Goal: Task Accomplishment & Management: Manage account settings

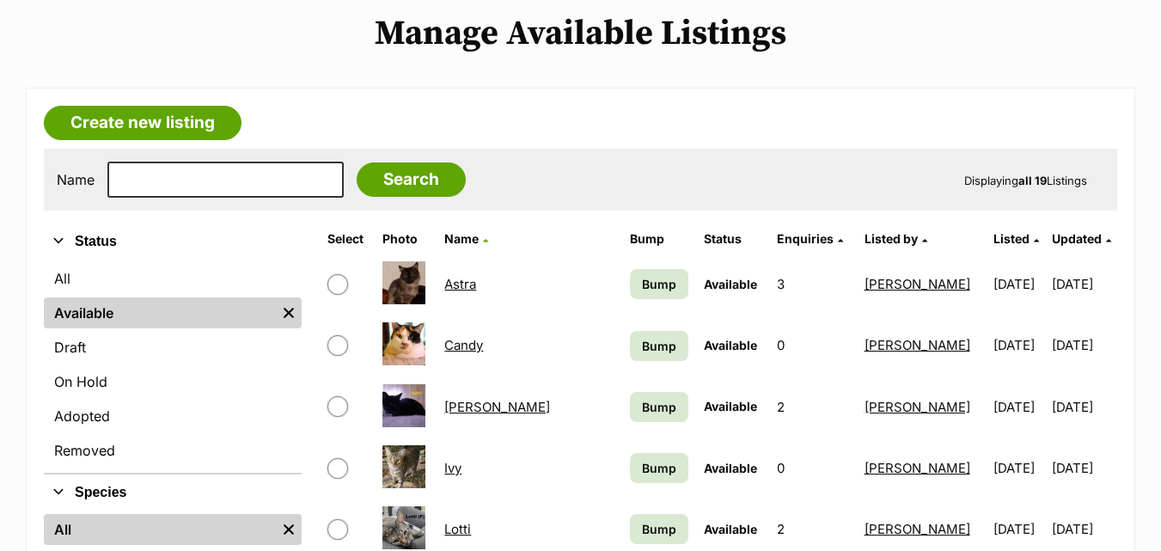
scroll to position [258, 0]
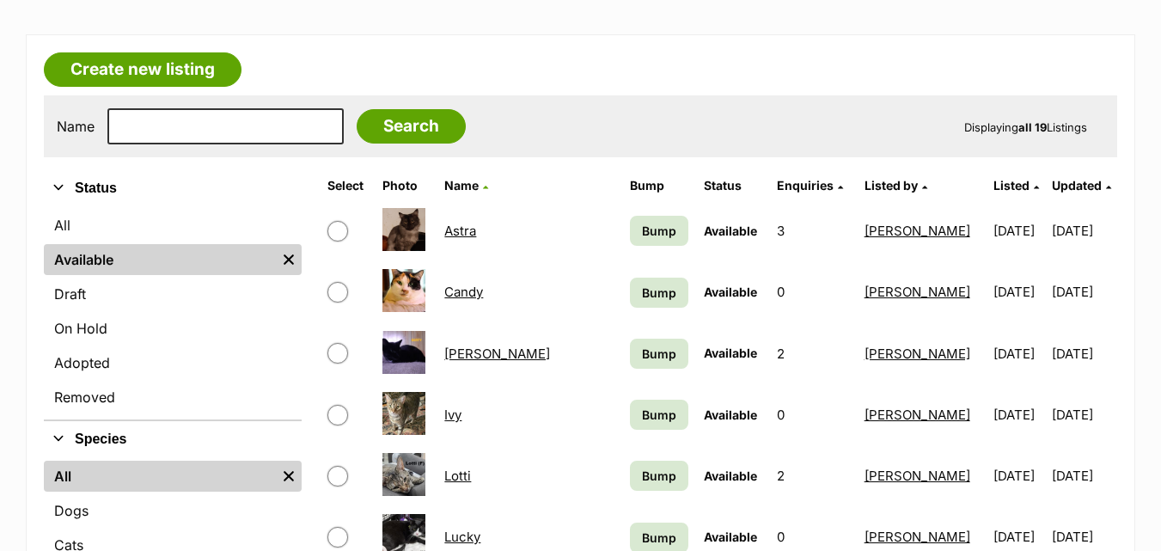
click at [476, 230] on link "Astra" at bounding box center [460, 231] width 32 height 16
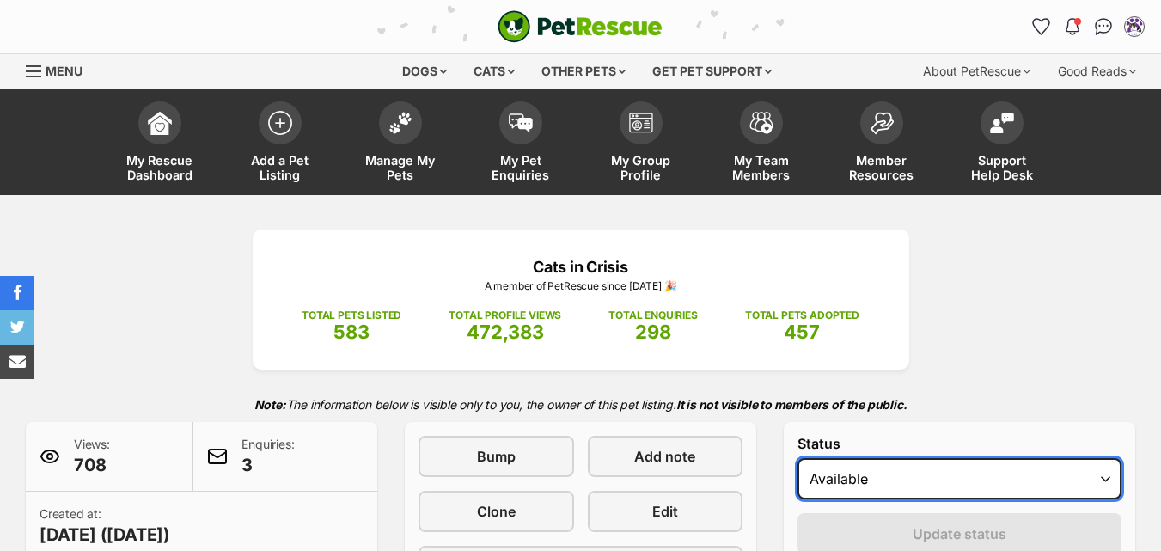
click at [925, 476] on select "Draft - not available as listing has enquires Available On hold Adopted" at bounding box center [960, 478] width 324 height 41
select select "on_hold"
click at [798, 458] on select "Draft - not available as listing has enquires Available On hold Adopted" at bounding box center [960, 478] width 324 height 41
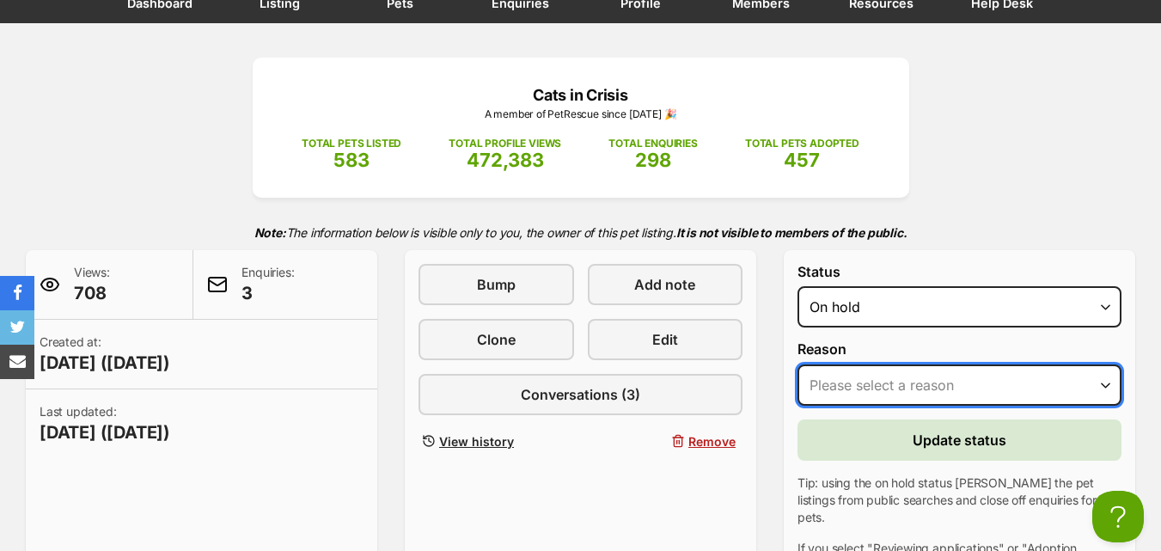
click at [905, 390] on select "Please select a reason Medical reasons Reviewing applications Adoption pending …" at bounding box center [960, 384] width 324 height 41
select select "medical"
click at [798, 364] on select "Please select a reason Medical reasons Reviewing applications Adoption pending …" at bounding box center [960, 384] width 324 height 41
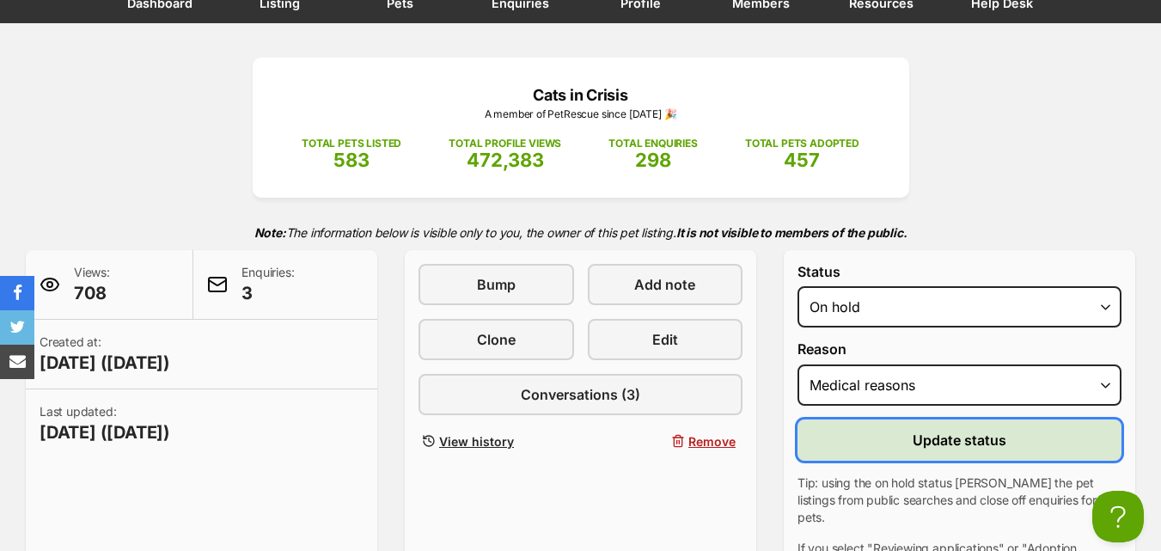
click at [941, 441] on span "Update status" at bounding box center [960, 440] width 94 height 21
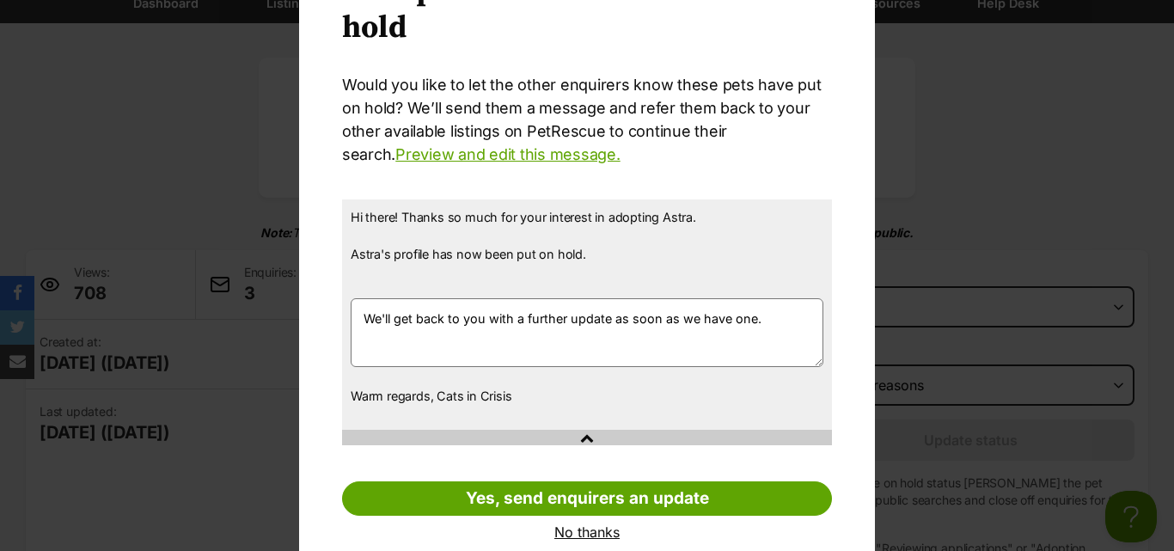
scroll to position [146, 0]
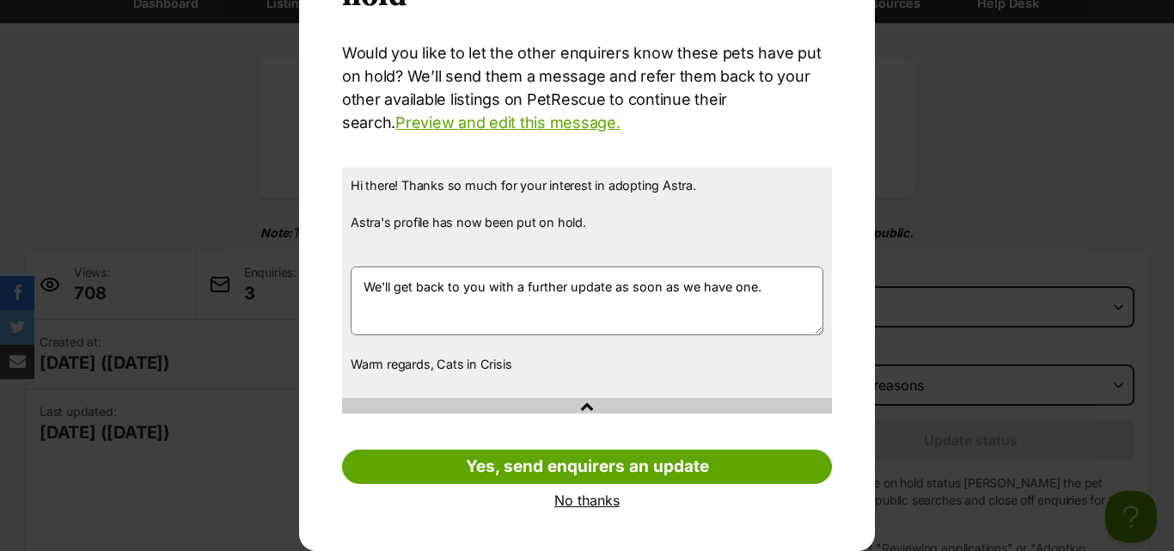
drag, startPoint x: 579, startPoint y: 497, endPoint x: 604, endPoint y: 491, distance: 25.6
click at [580, 497] on link "No thanks" at bounding box center [587, 500] width 490 height 15
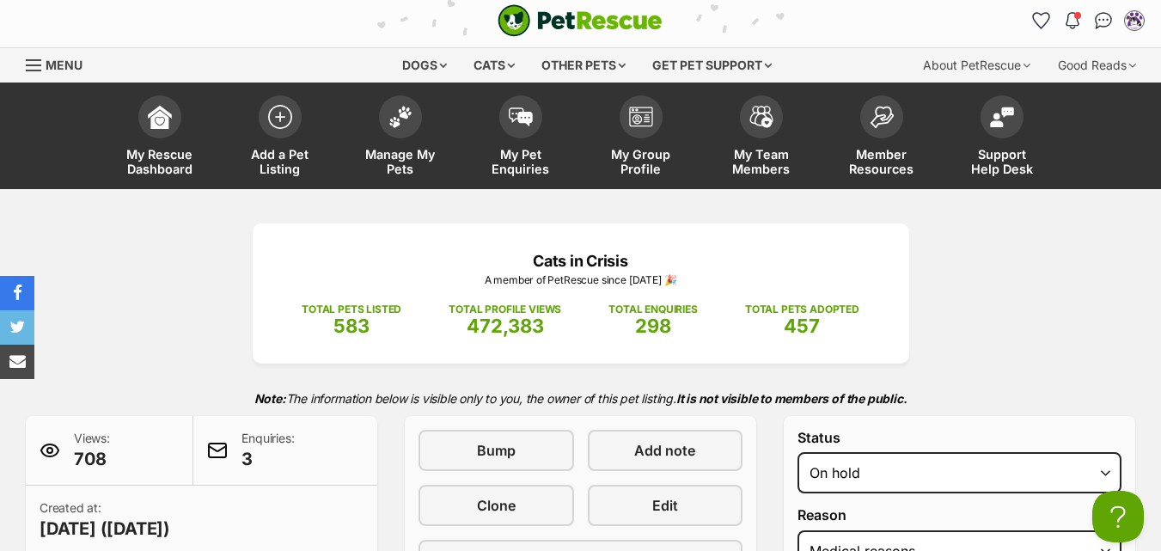
scroll to position [0, 0]
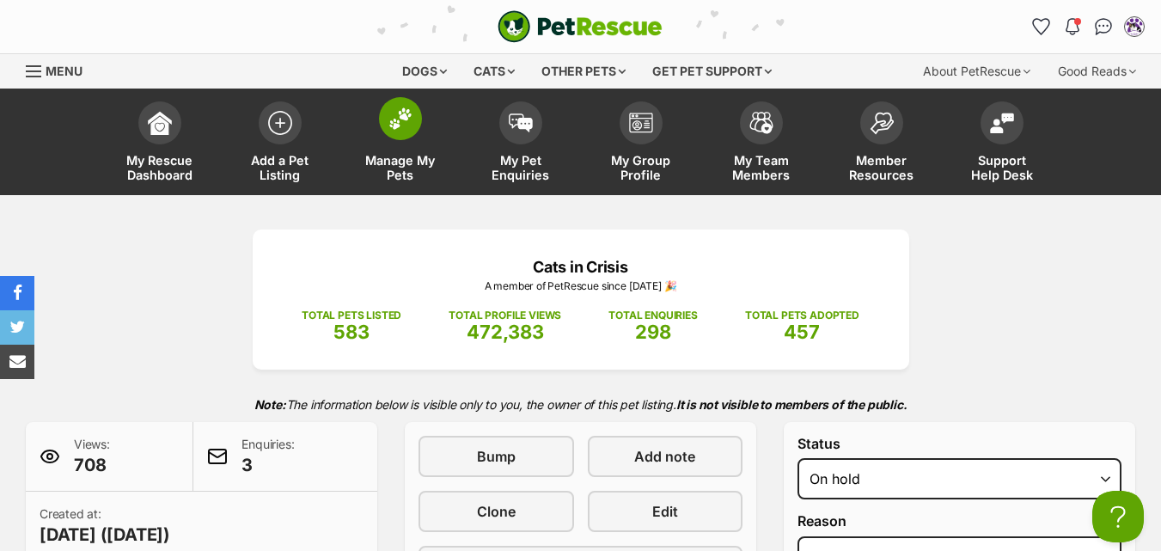
click at [408, 122] on img at bounding box center [401, 118] width 24 height 22
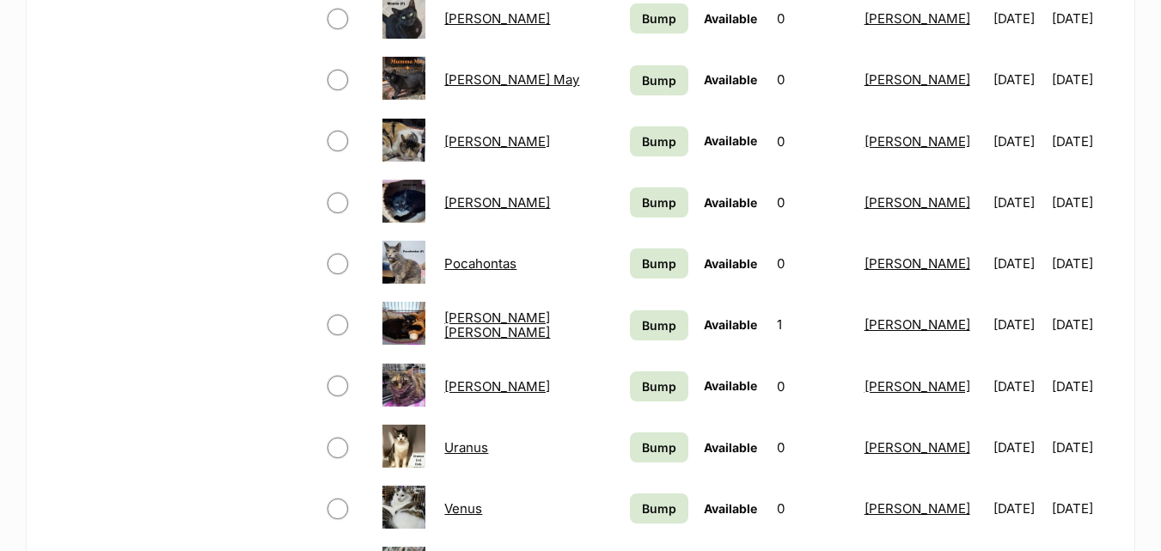
scroll to position [688, 0]
